Goal: Check status: Check status

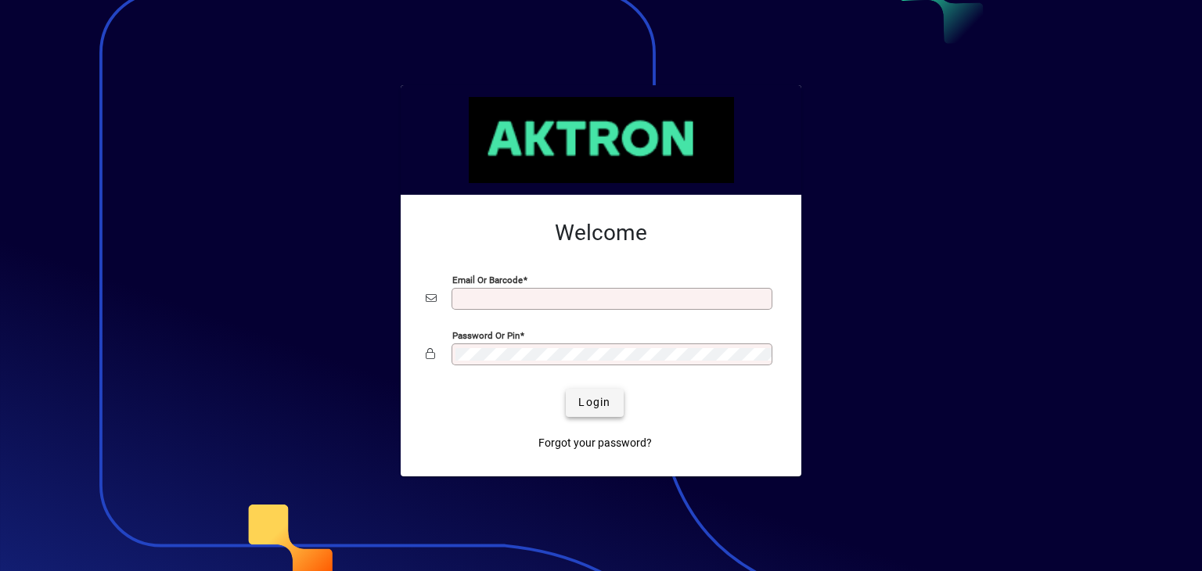
type input "**********"
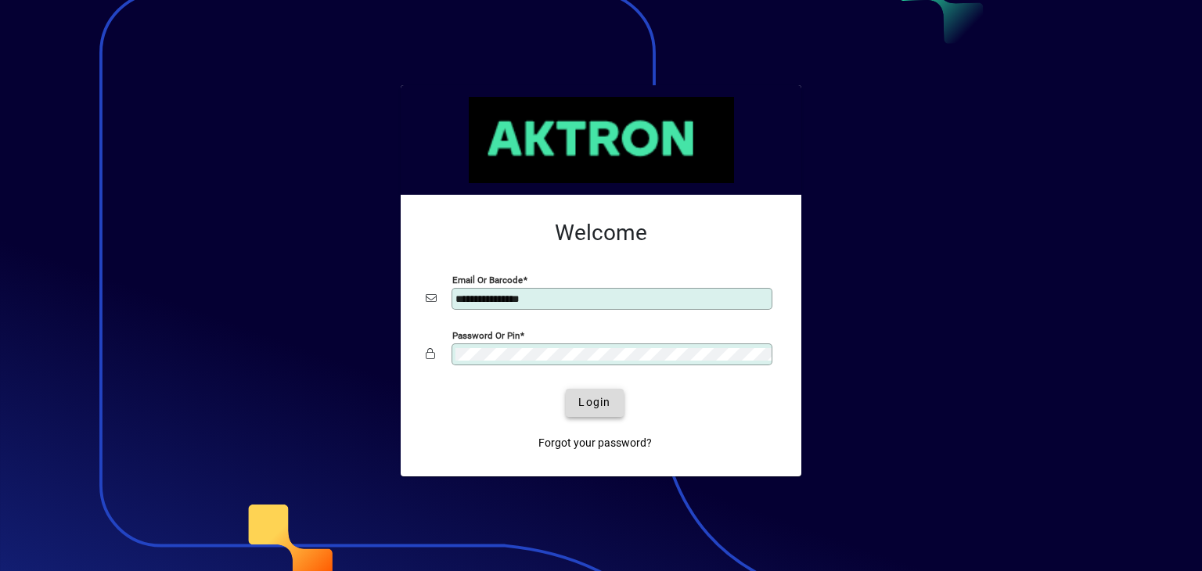
click at [606, 398] on span "Login" at bounding box center [594, 402] width 32 height 16
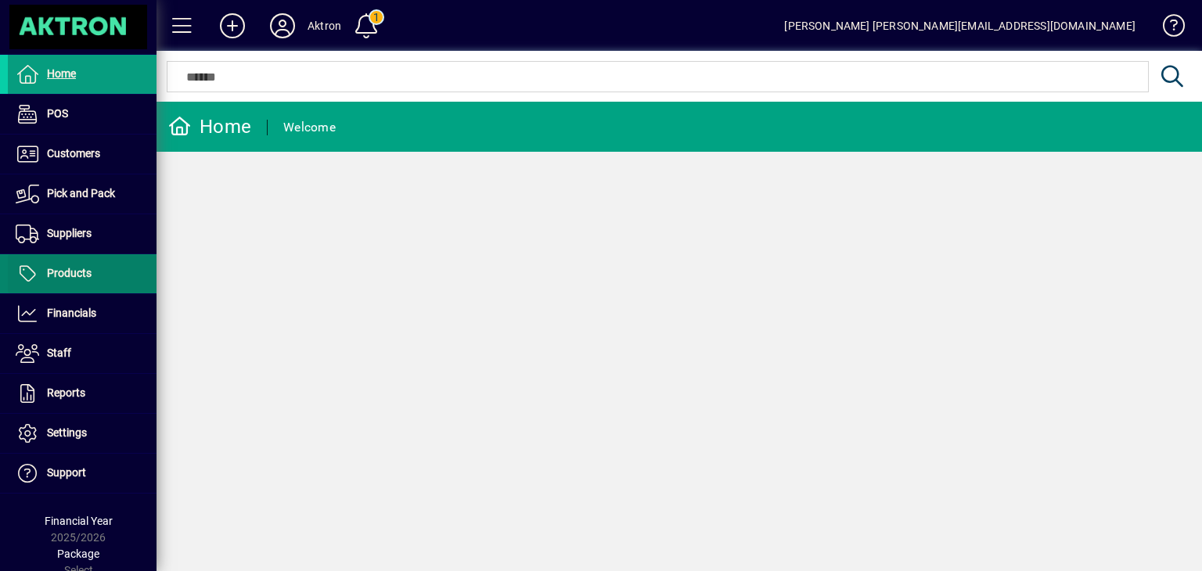
click at [62, 271] on span "Products" at bounding box center [69, 273] width 45 height 13
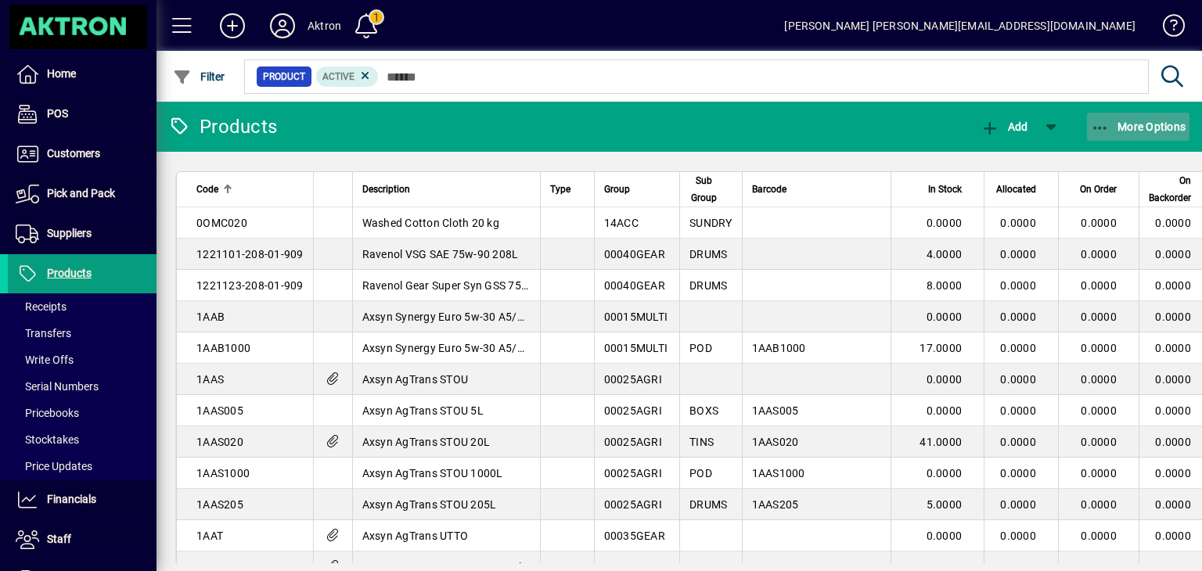
click at [1130, 126] on span "More Options" at bounding box center [1138, 126] width 95 height 13
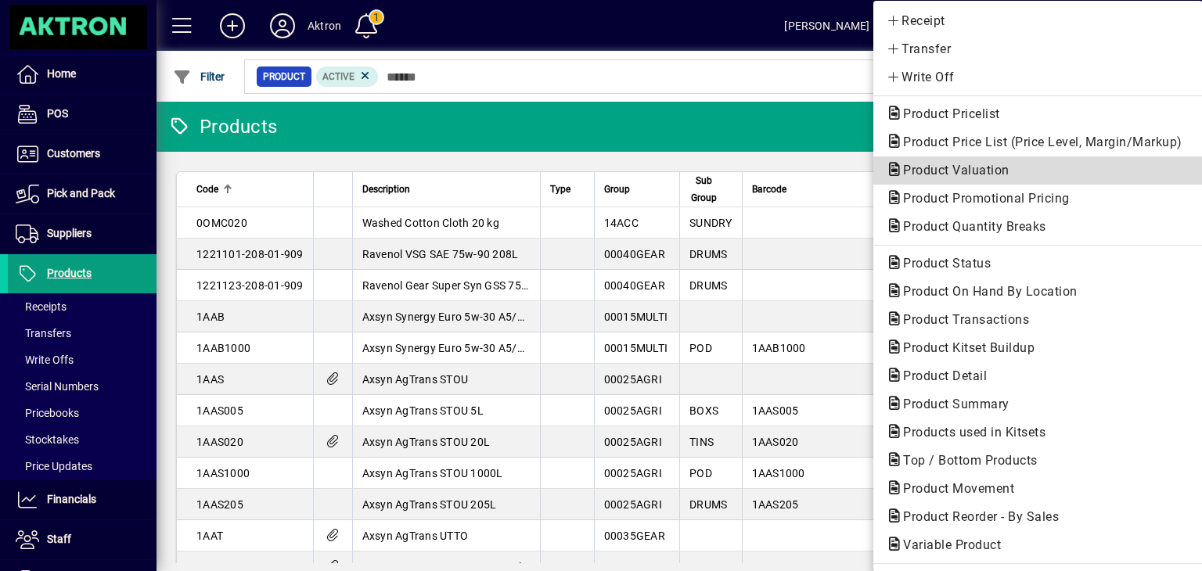
click at [958, 176] on span "Product Valuation" at bounding box center [951, 170] width 131 height 15
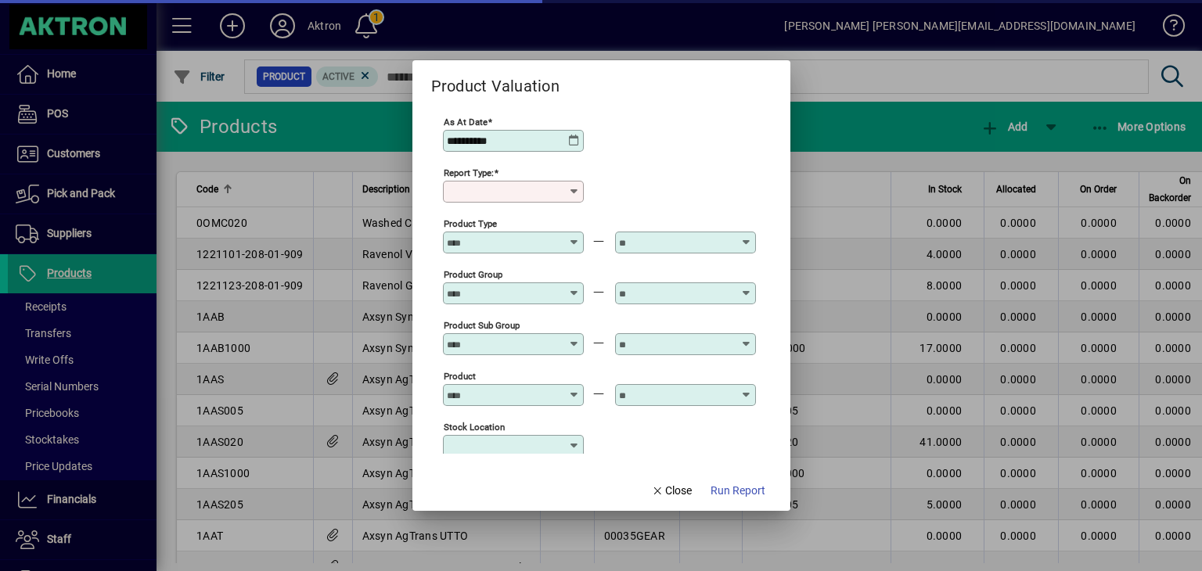
type input "******"
type input "**********"
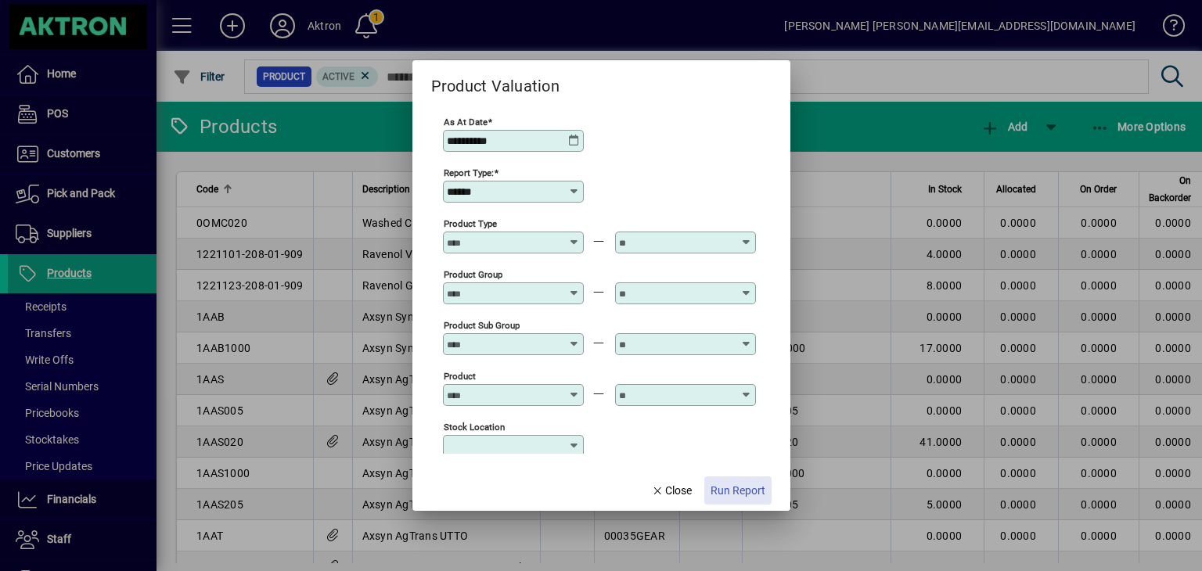
click at [740, 483] on span "Run Report" at bounding box center [737, 491] width 55 height 16
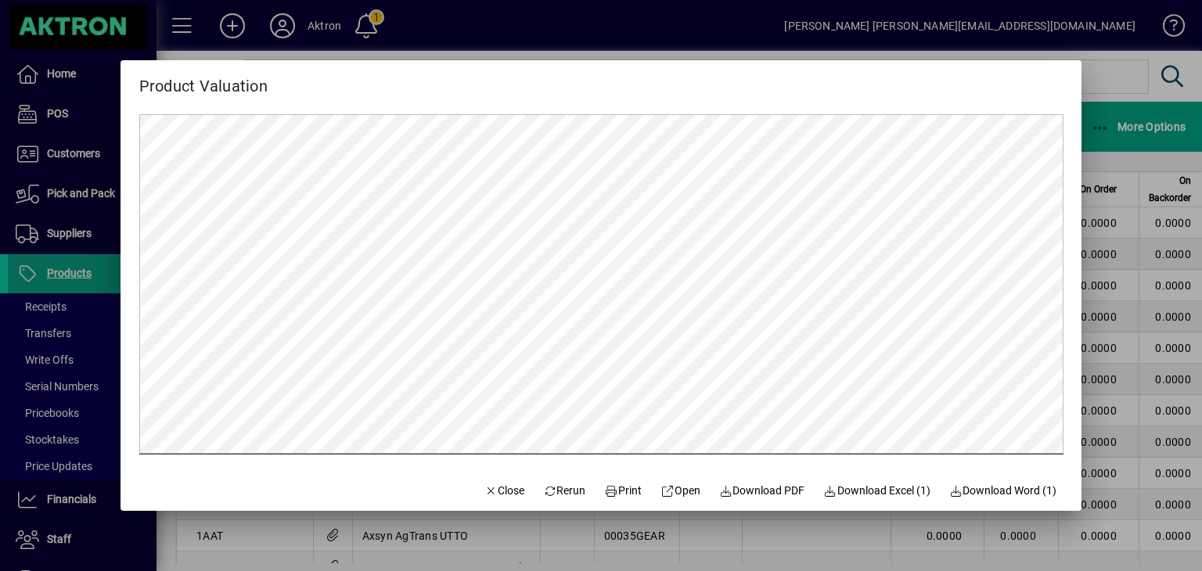
click at [1117, 98] on div at bounding box center [601, 285] width 1202 height 571
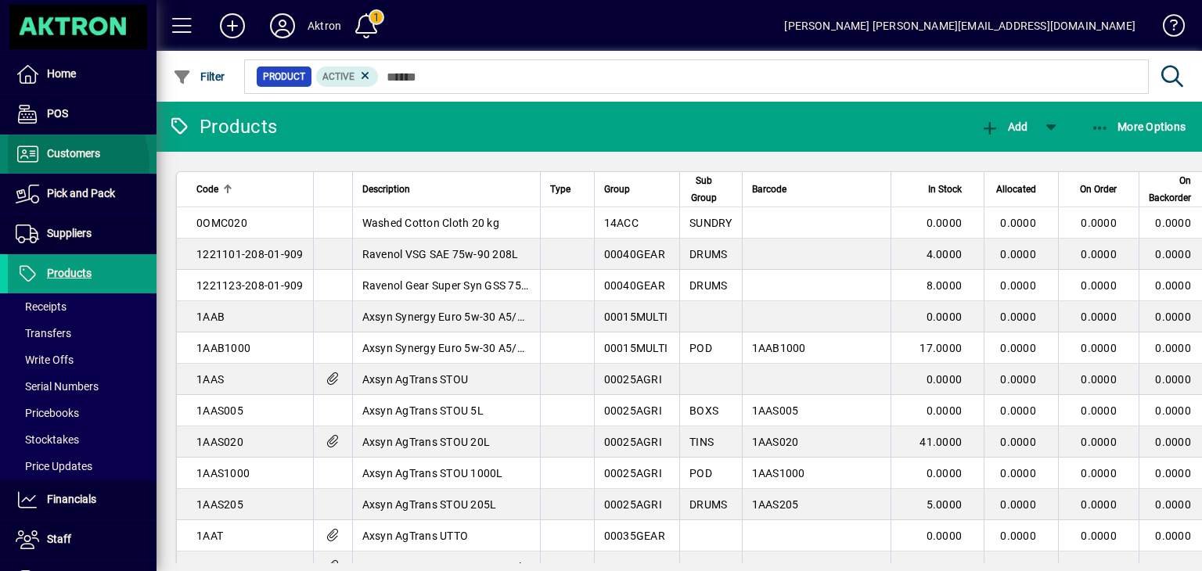
click at [52, 165] on span at bounding box center [82, 154] width 149 height 38
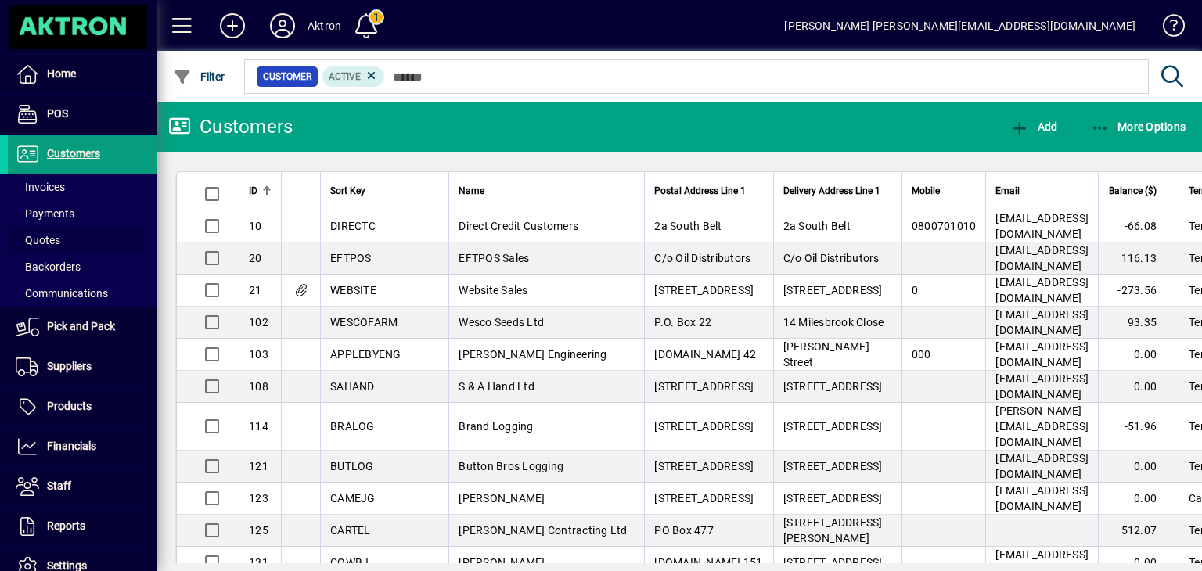
click at [52, 242] on span "Quotes" at bounding box center [38, 240] width 45 height 13
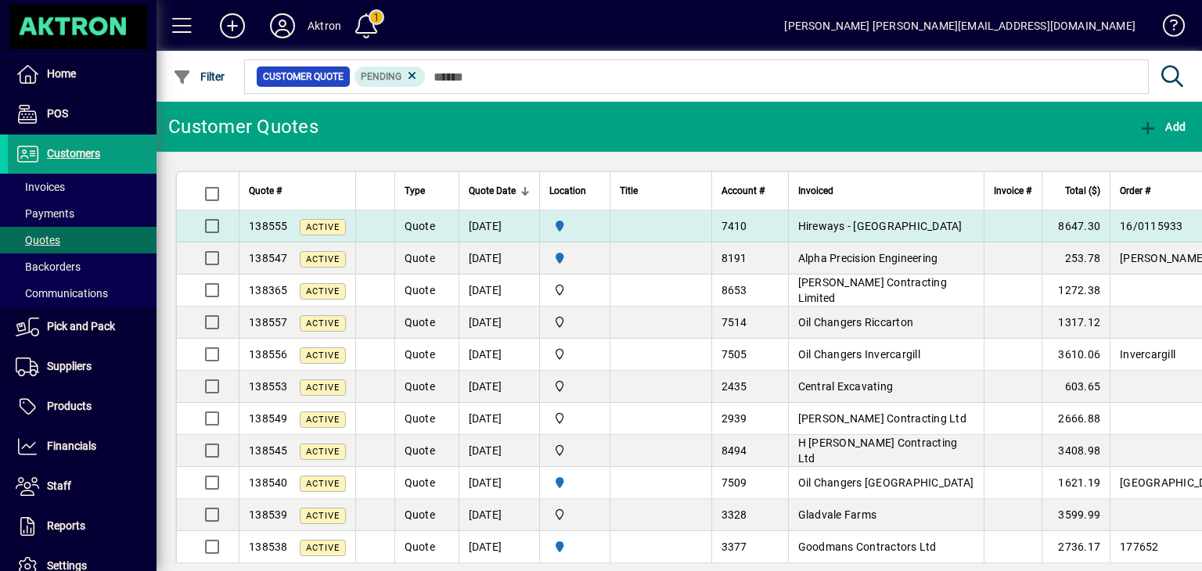
click at [852, 217] on td "Hireways - [GEOGRAPHIC_DATA]" at bounding box center [886, 226] width 196 height 32
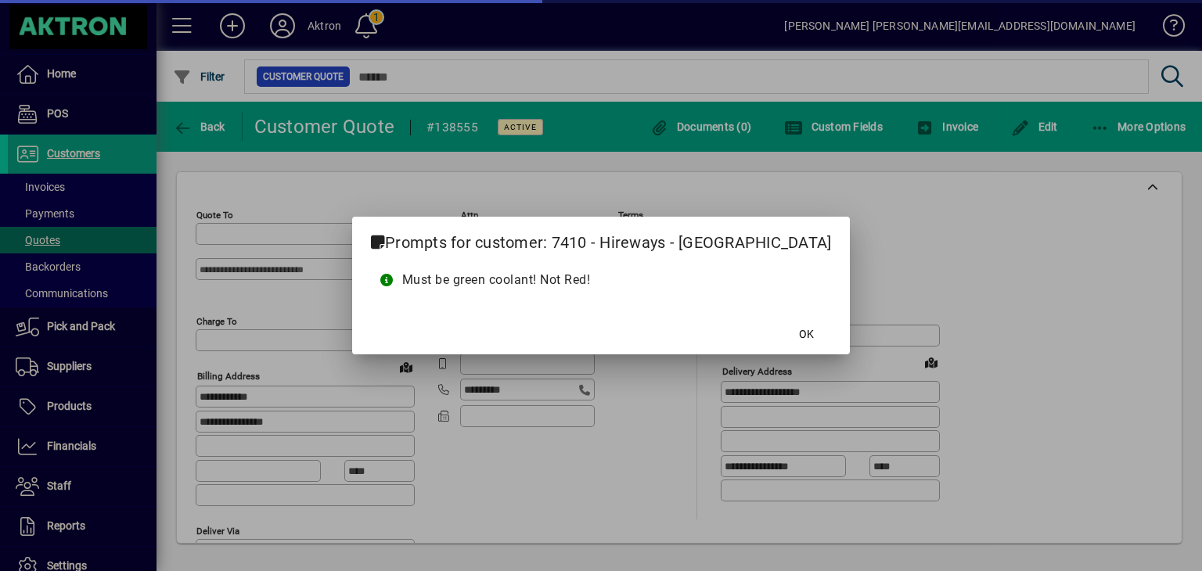
type input "**********"
type input "********"
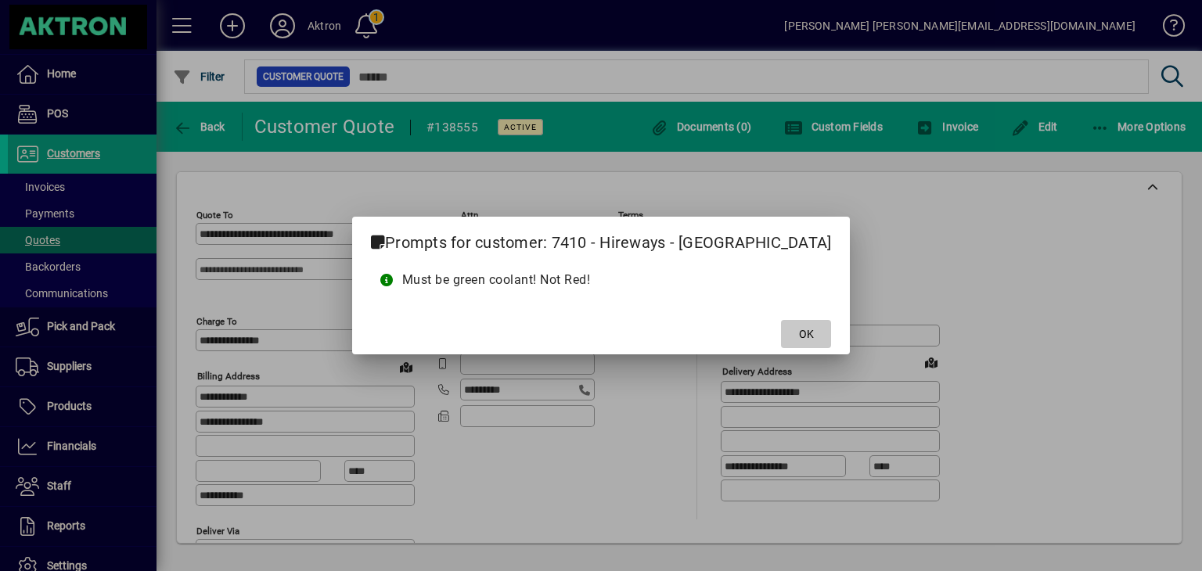
click at [799, 339] on span "OK" at bounding box center [806, 334] width 15 height 16
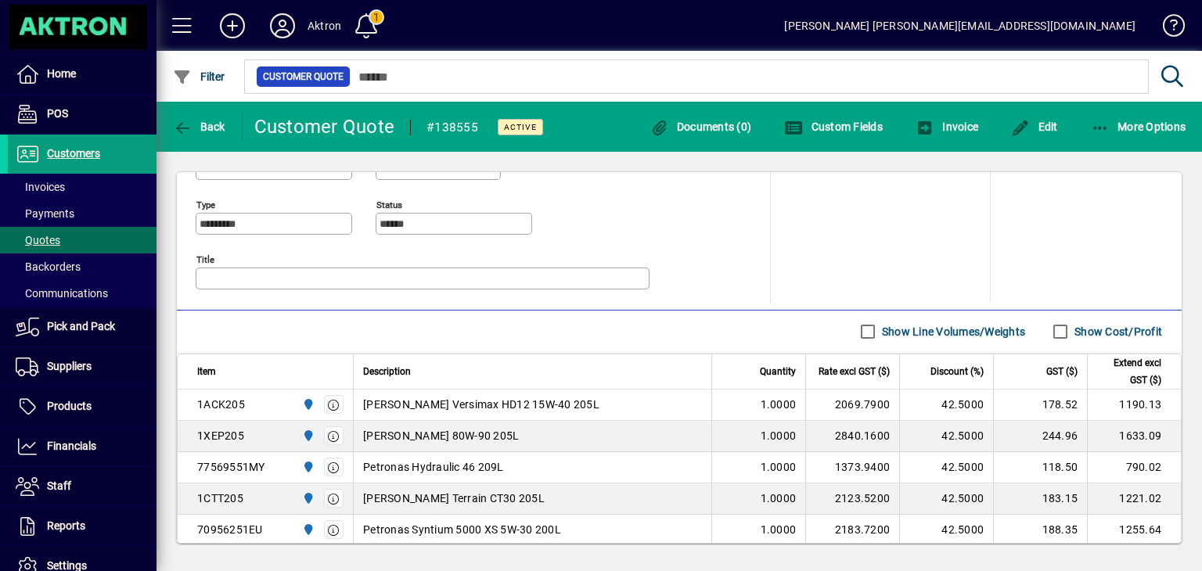
scroll to position [682, 0]
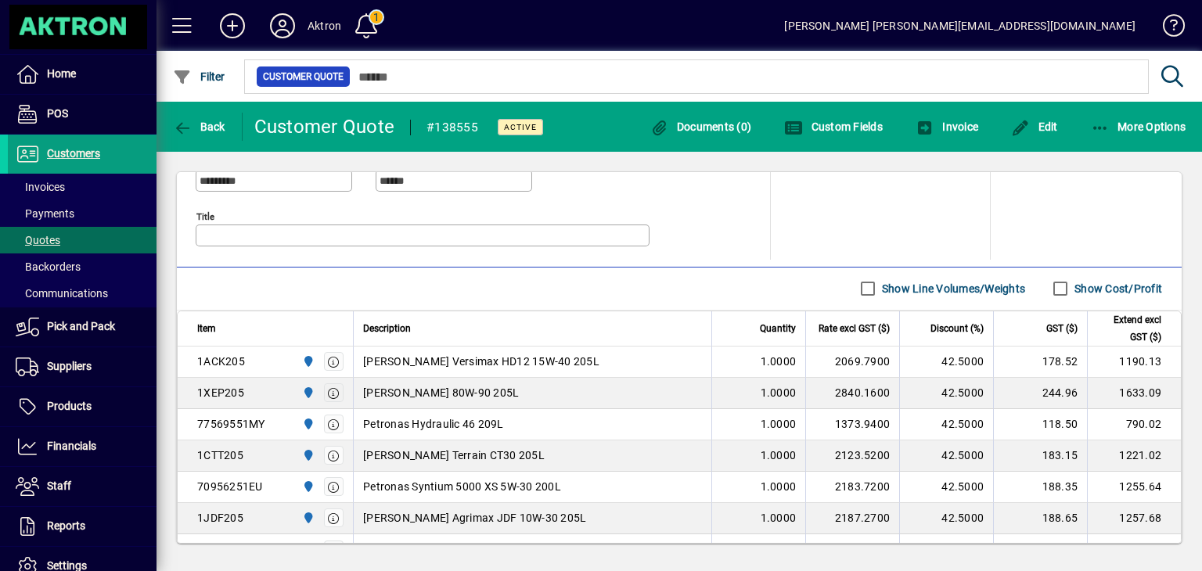
click at [332, 388] on icon "button" at bounding box center [334, 393] width 14 height 11
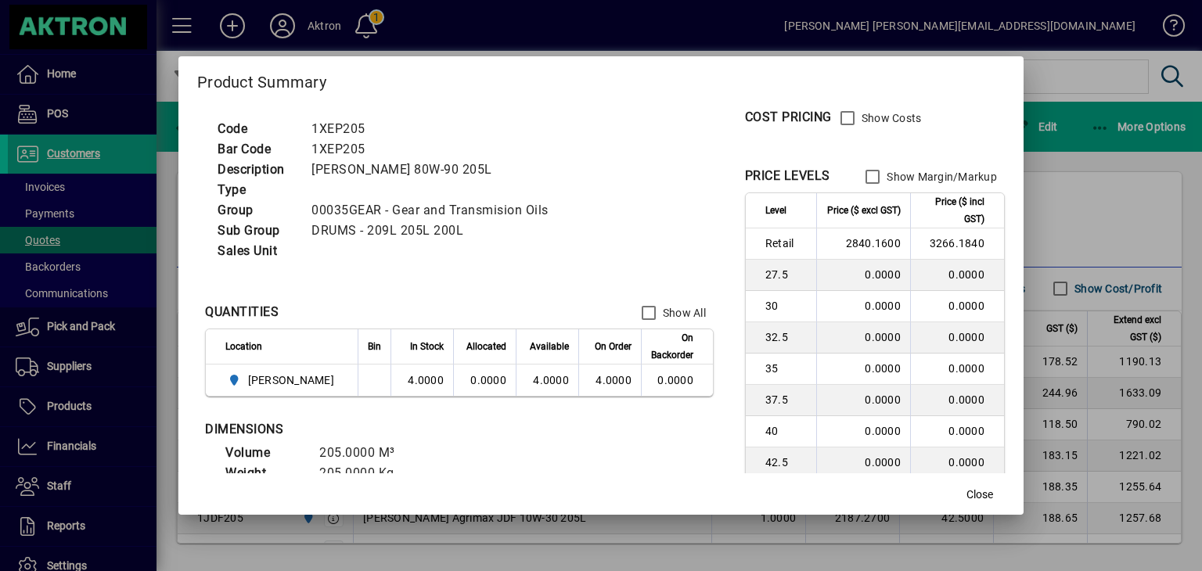
click at [1050, 225] on div at bounding box center [601, 285] width 1202 height 571
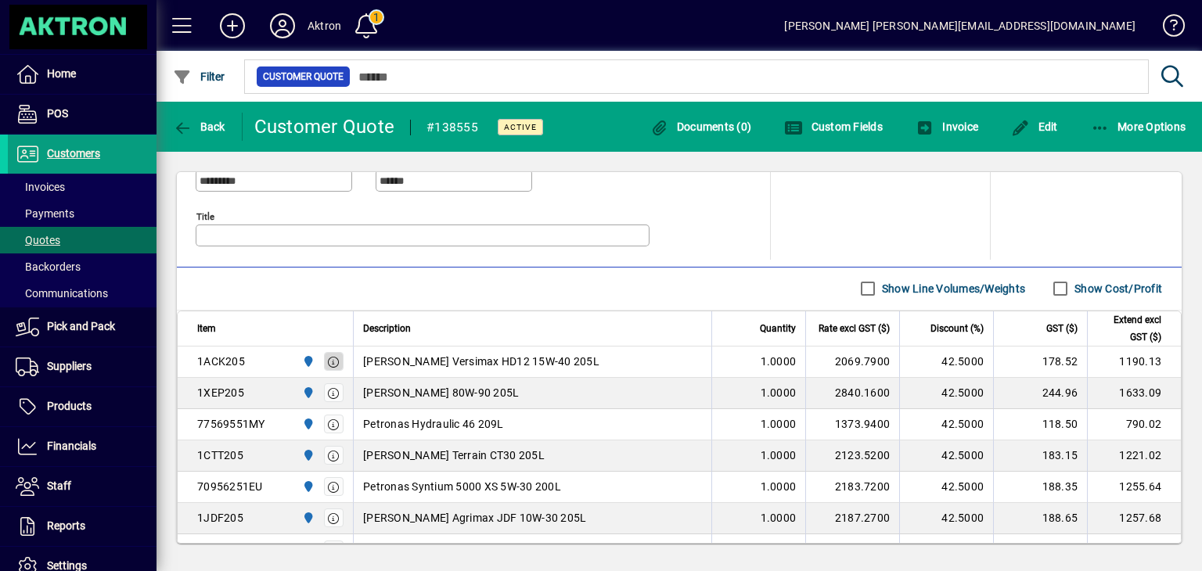
click at [329, 359] on icon "button" at bounding box center [334, 362] width 14 height 11
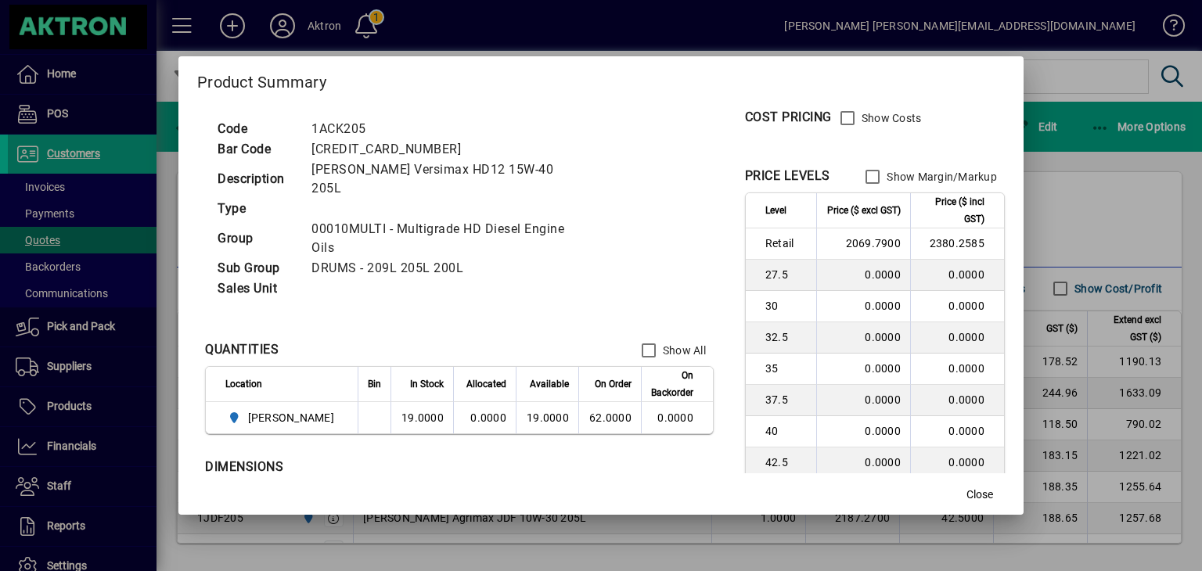
click at [1118, 232] on div at bounding box center [601, 285] width 1202 height 571
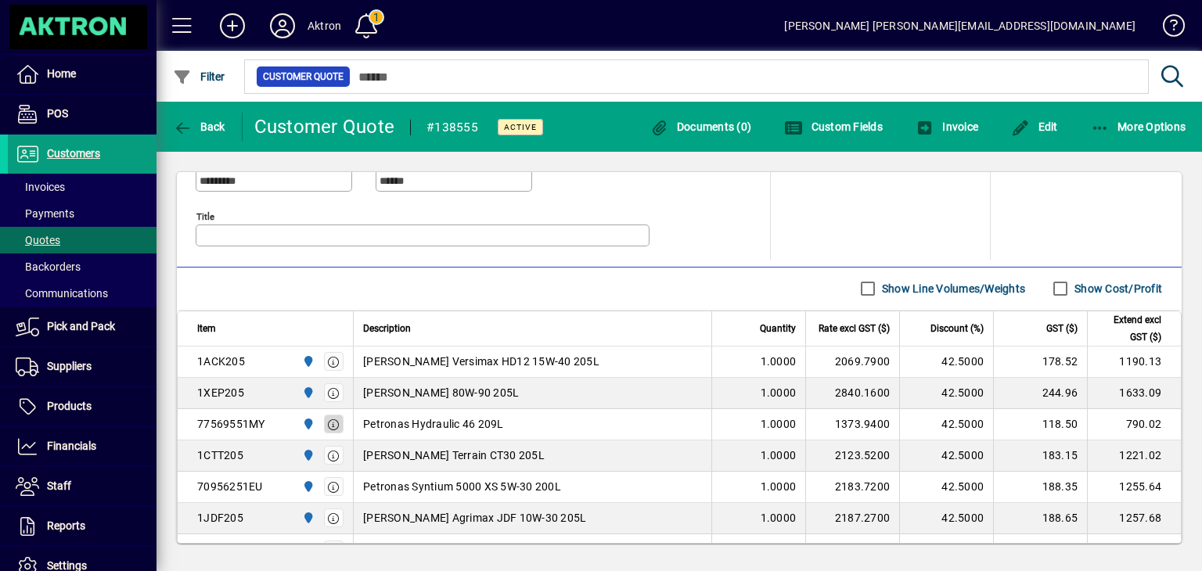
click at [336, 420] on icon "button" at bounding box center [334, 424] width 14 height 11
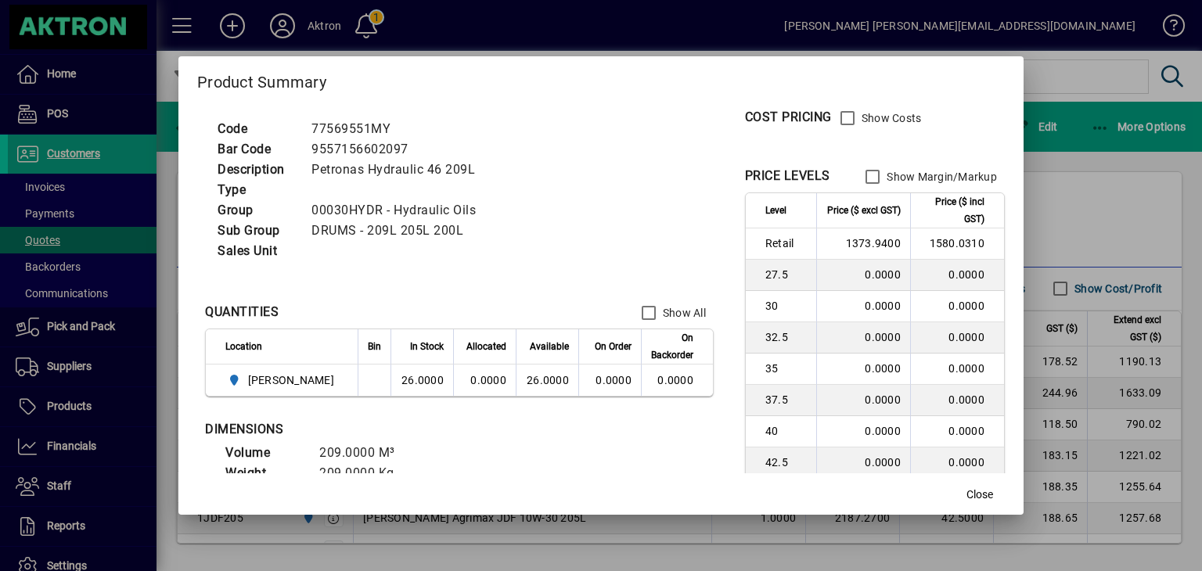
click at [1095, 216] on div at bounding box center [601, 285] width 1202 height 571
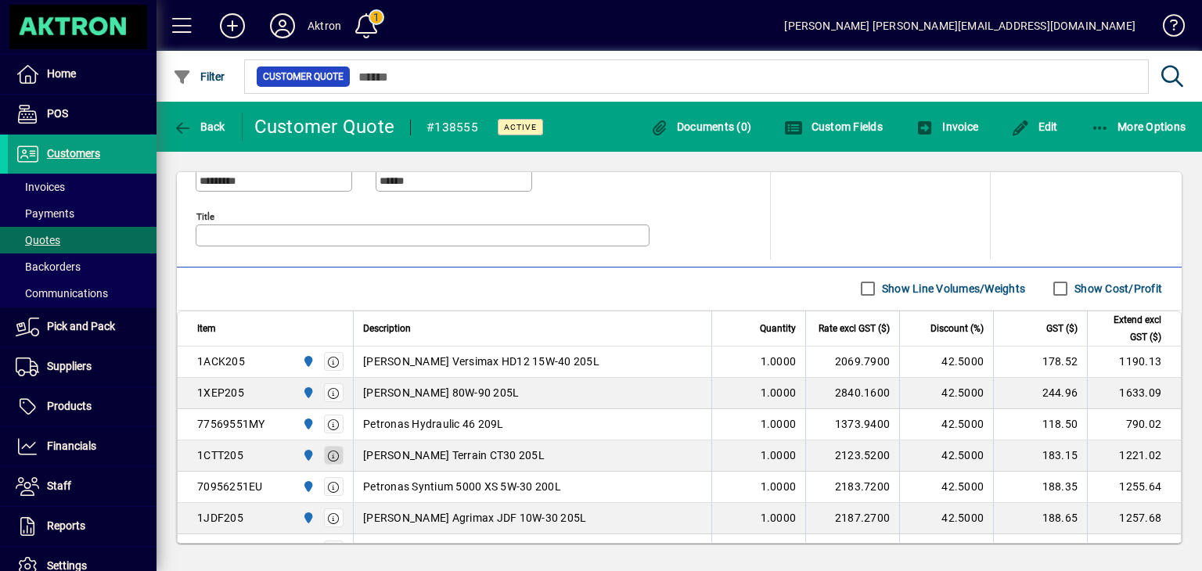
click at [329, 451] on icon "button" at bounding box center [334, 456] width 14 height 11
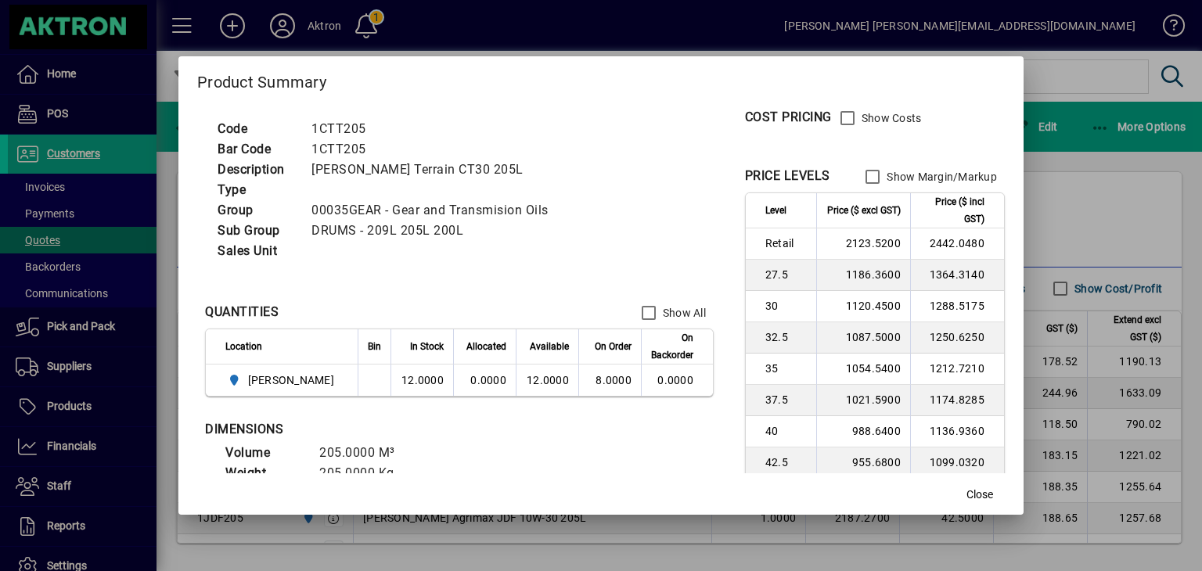
click at [1062, 210] on div at bounding box center [601, 285] width 1202 height 571
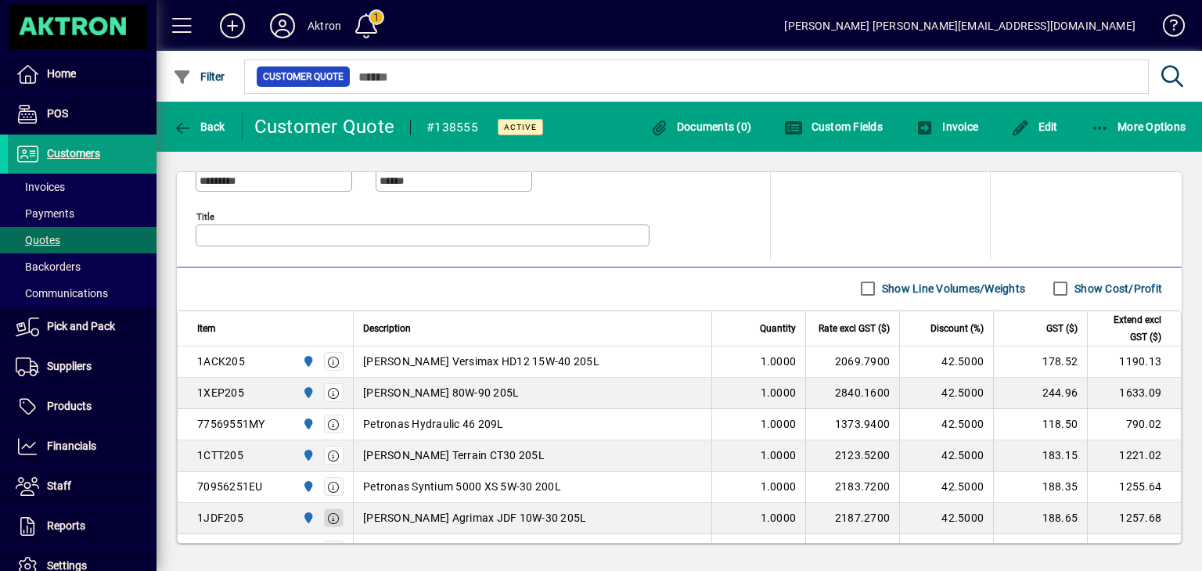
click at [336, 514] on icon "button" at bounding box center [334, 518] width 14 height 11
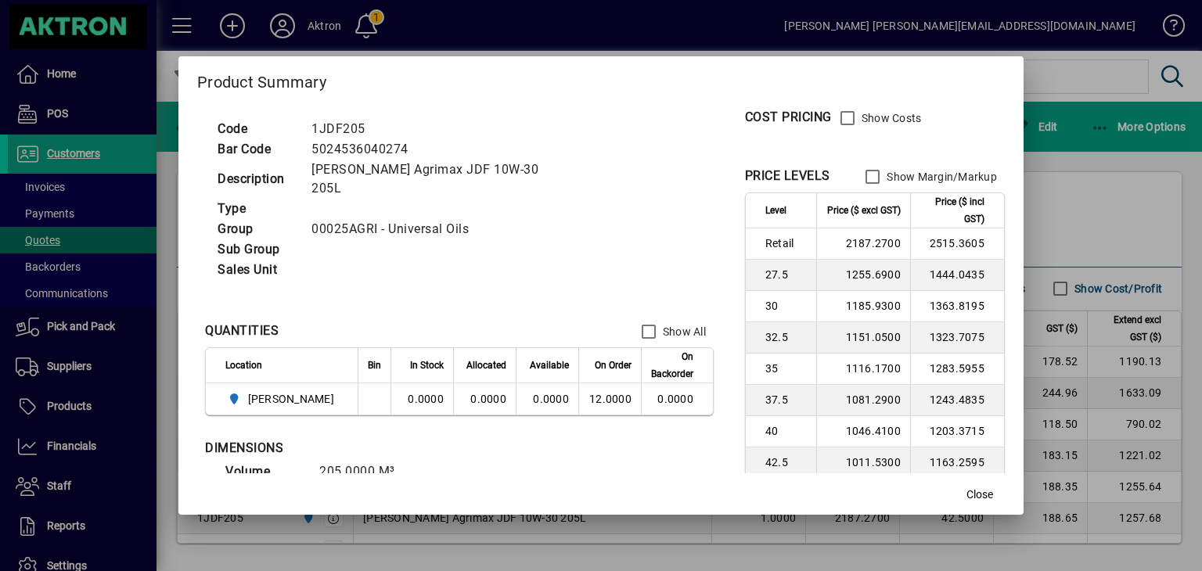
click at [1059, 198] on div at bounding box center [601, 285] width 1202 height 571
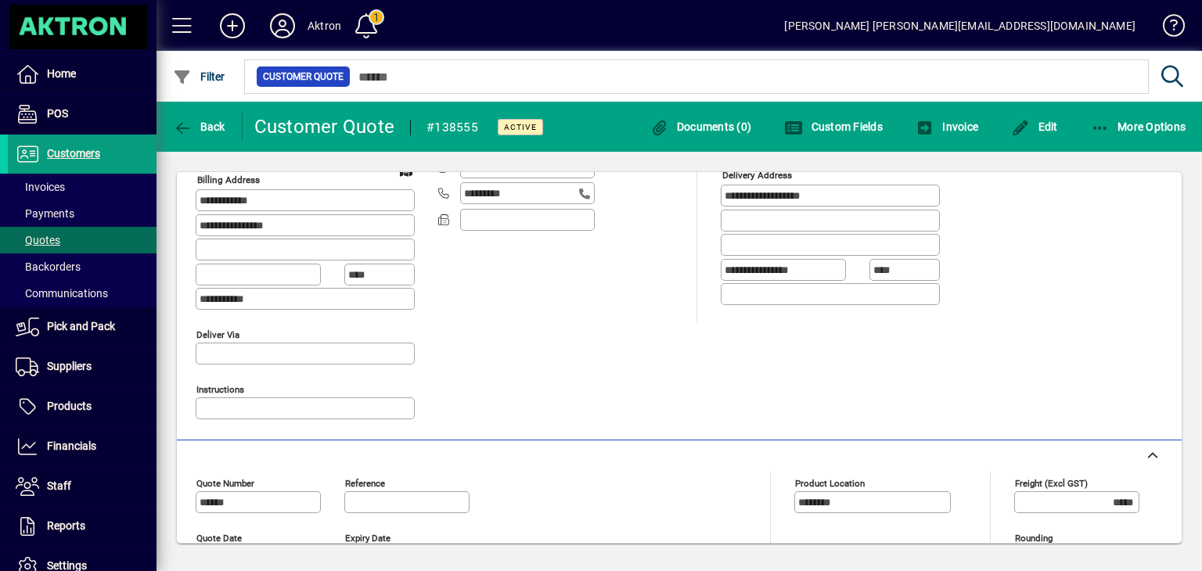
scroll to position [0, 0]
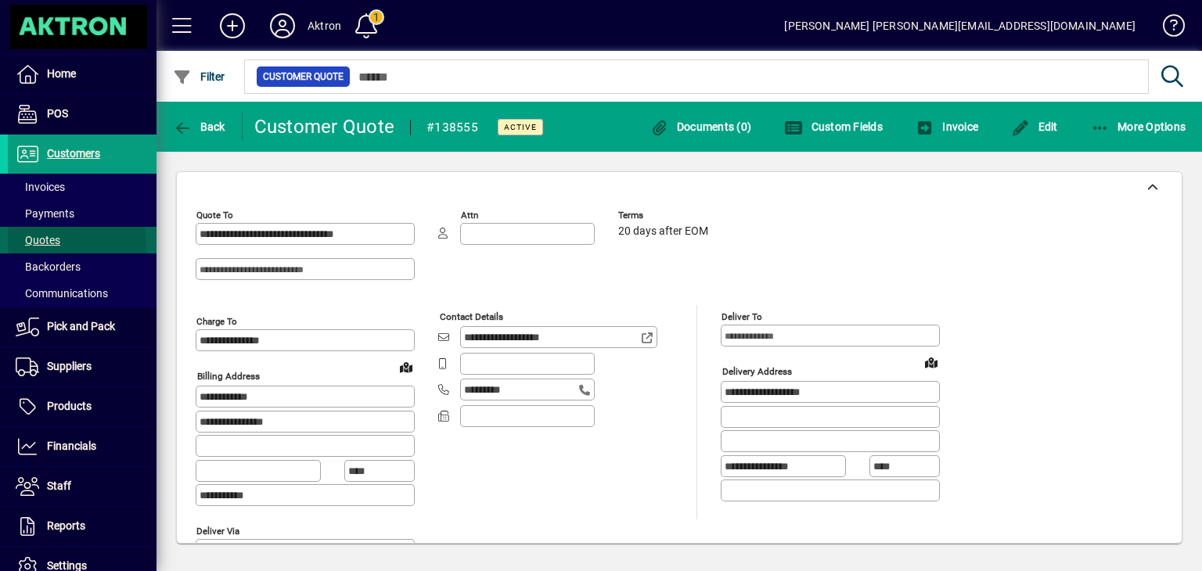
click at [56, 246] on span "Quotes" at bounding box center [34, 240] width 52 height 16
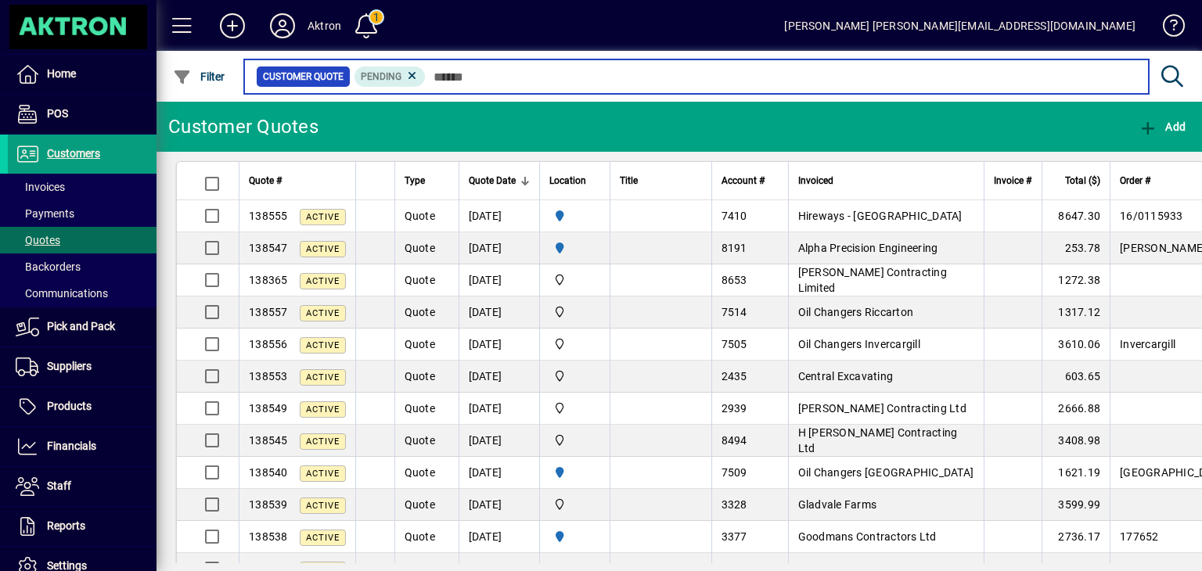
scroll to position [719, 0]
